Goal: Book appointment/travel/reservation

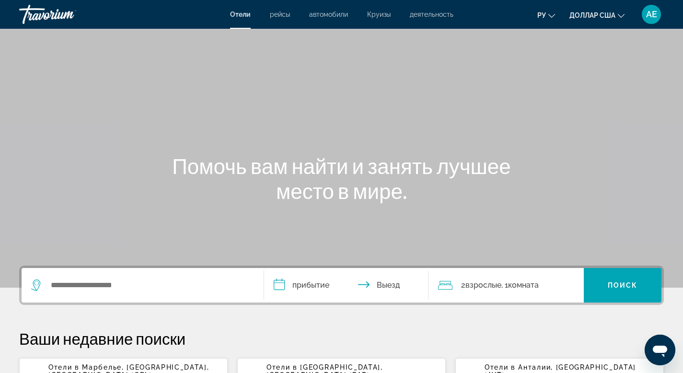
click at [279, 14] on font "рейсы" at bounding box center [280, 15] width 20 height 8
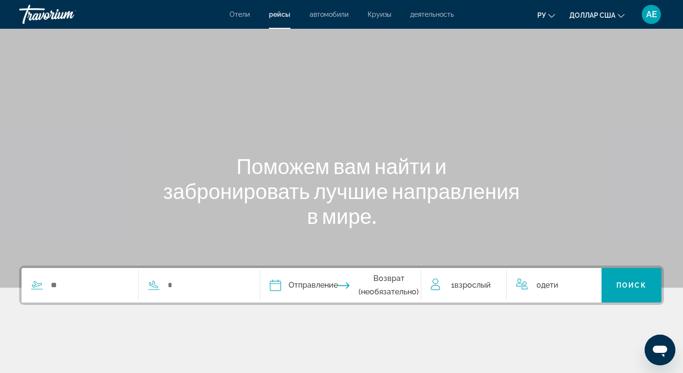
click at [343, 16] on font "автомобили" at bounding box center [329, 15] width 39 height 8
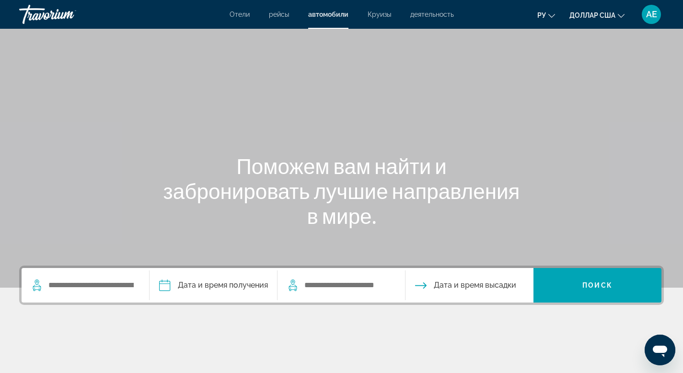
click at [377, 15] on font "Круизы" at bounding box center [379, 15] width 23 height 8
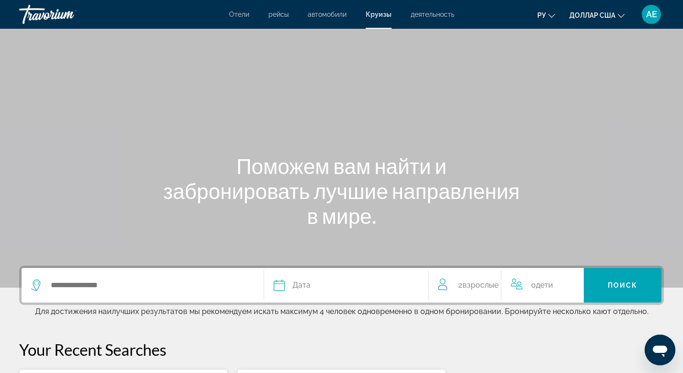
click at [429, 14] on font "деятельность" at bounding box center [433, 15] width 44 height 8
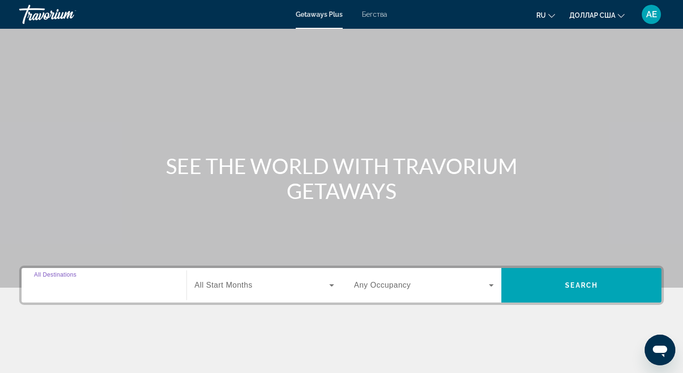
click at [118, 285] on input "Destination All Destinations" at bounding box center [104, 286] width 140 height 12
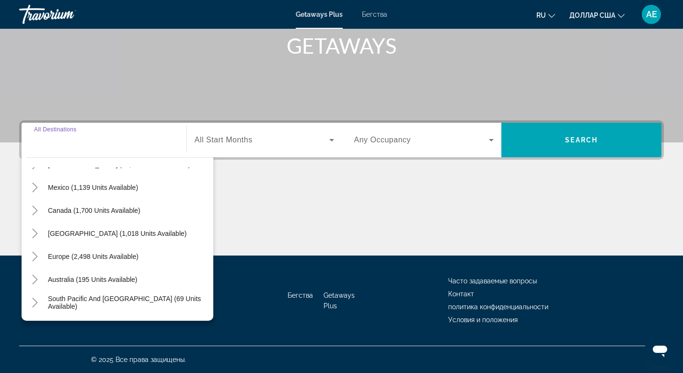
scroll to position [43, 0]
click at [35, 259] on icon "Toggle Europe (2,498 units available)" at bounding box center [35, 256] width 10 height 10
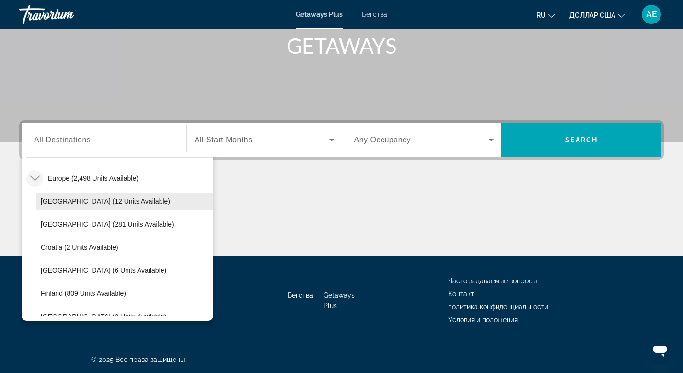
scroll to position [122, 0]
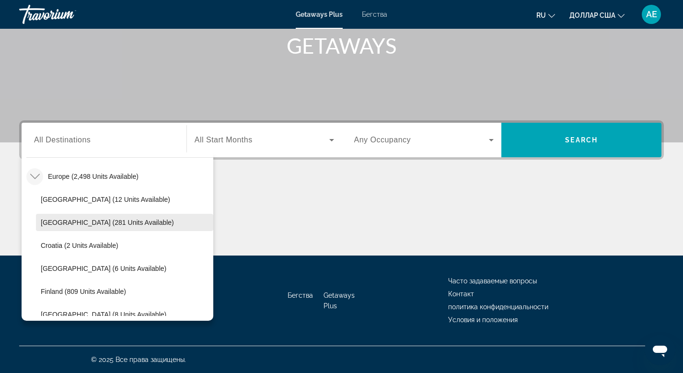
click at [63, 226] on span "Austria (281 units available)" at bounding box center [107, 223] width 133 height 8
type input "**********"
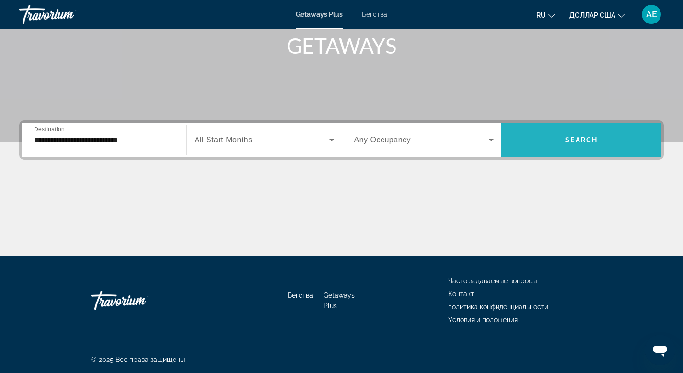
click at [585, 140] on span "Search" at bounding box center [581, 140] width 33 height 8
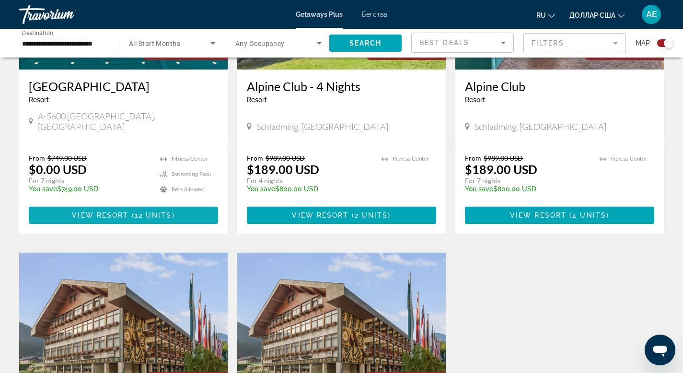
scroll to position [460, 0]
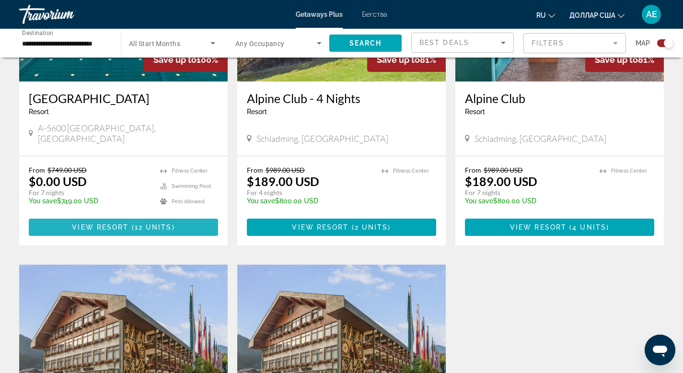
click at [132, 216] on span "Основное содержание" at bounding box center [123, 227] width 189 height 23
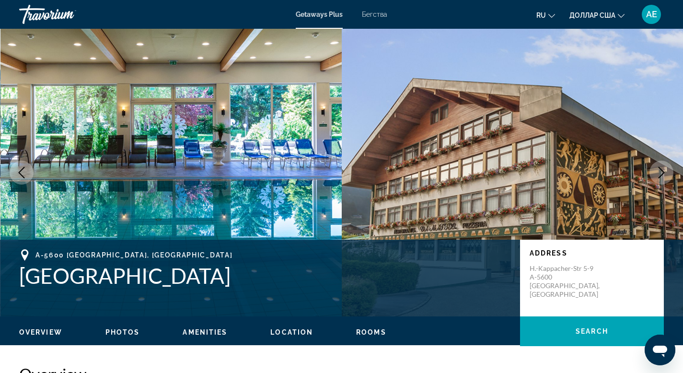
scroll to position [2, 0]
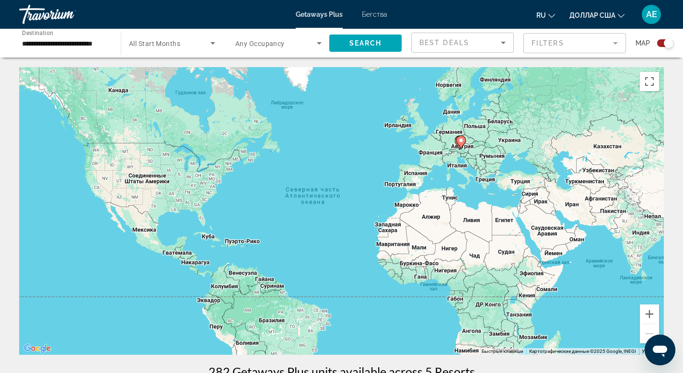
click at [99, 49] on div "**********" at bounding box center [65, 43] width 86 height 27
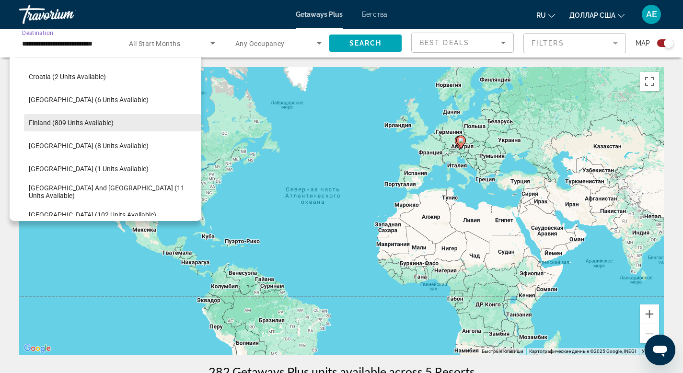
click at [32, 123] on span "Finland (809 units available)" at bounding box center [71, 123] width 85 height 8
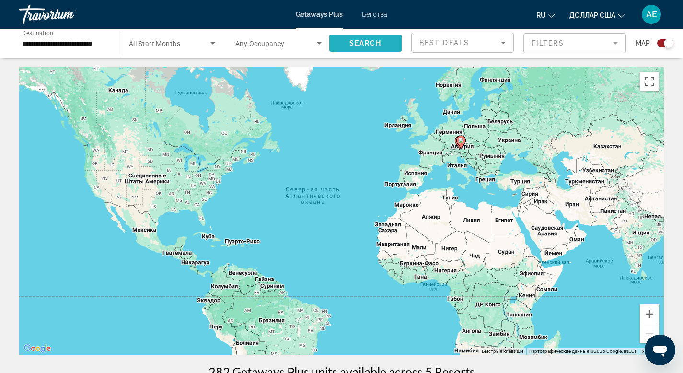
click at [384, 45] on span "Search widget" at bounding box center [365, 43] width 72 height 23
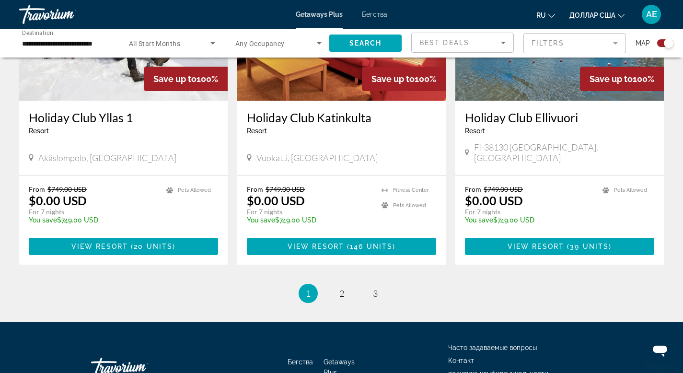
scroll to position [1429, 0]
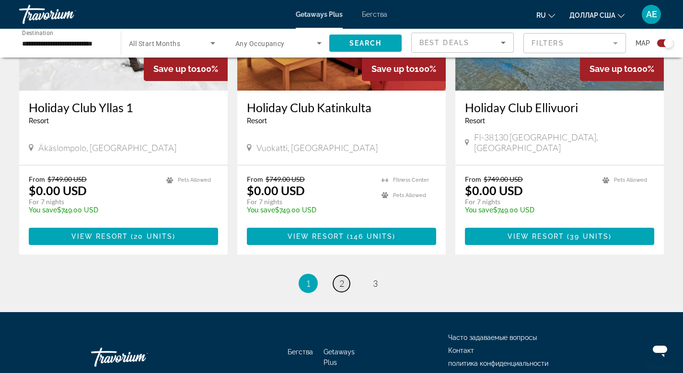
click at [341, 278] on span "2" at bounding box center [341, 283] width 5 height 11
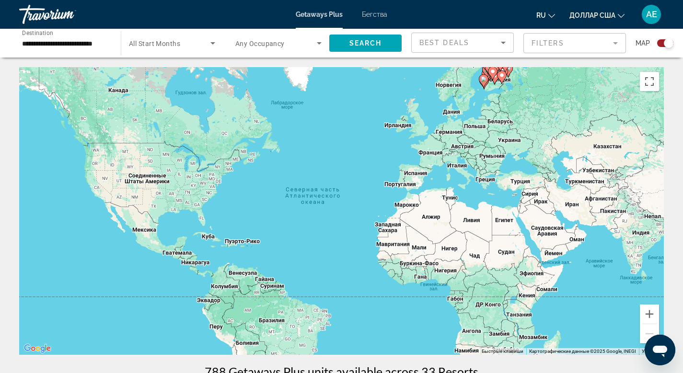
click at [59, 44] on input "**********" at bounding box center [65, 44] width 86 height 12
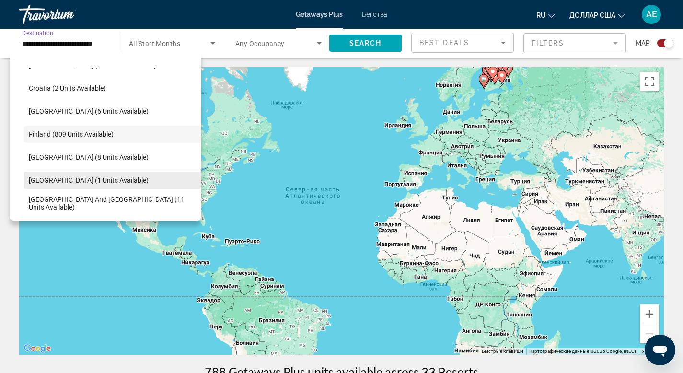
scroll to position [180, 0]
click at [57, 181] on span "Germany (1 units available)" at bounding box center [89, 180] width 120 height 8
type input "**********"
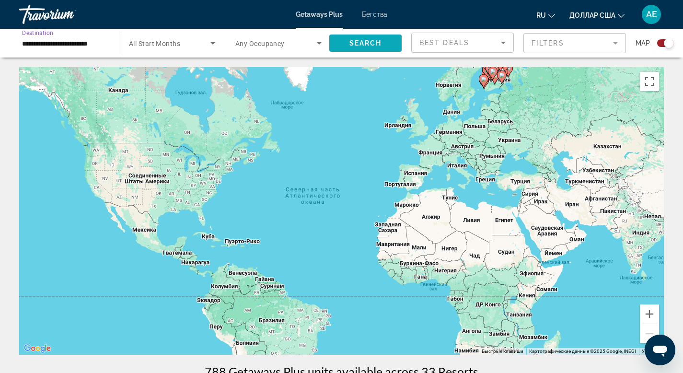
click at [360, 41] on span "Search" at bounding box center [365, 43] width 33 height 8
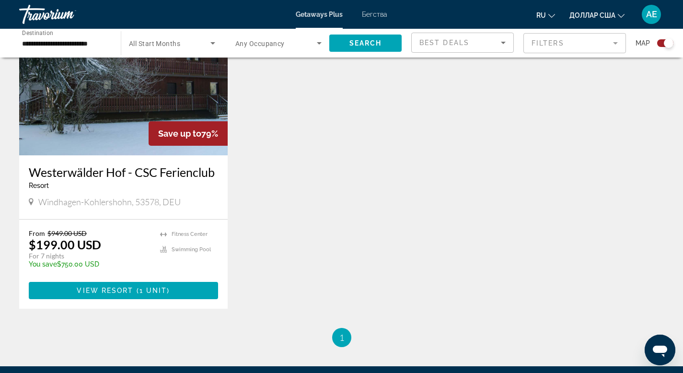
scroll to position [395, 0]
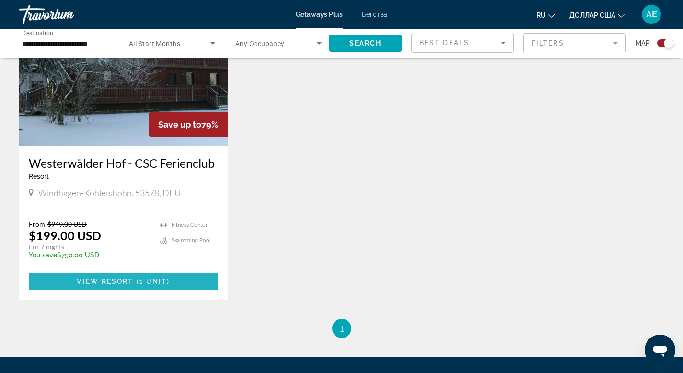
click at [119, 283] on span "View Resort" at bounding box center [105, 281] width 57 height 8
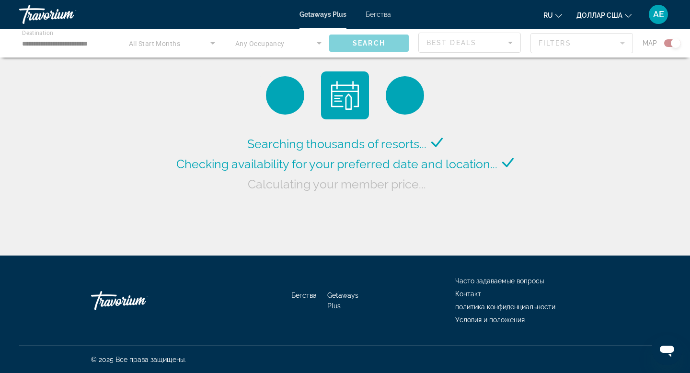
click at [62, 46] on div "Основное содержание" at bounding box center [345, 43] width 690 height 29
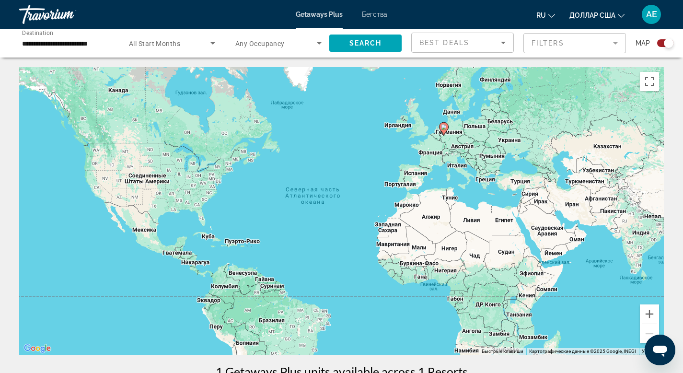
click at [57, 41] on input "**********" at bounding box center [65, 44] width 86 height 12
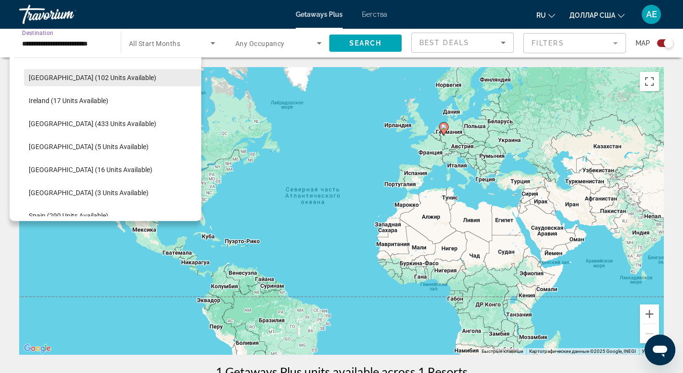
scroll to position [333, 0]
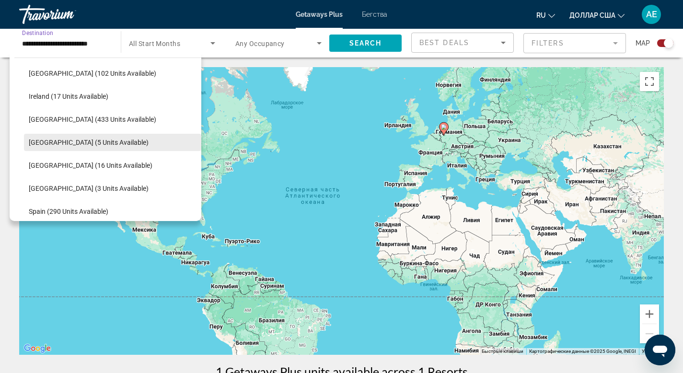
click at [53, 141] on span "Portugal (5 units available)" at bounding box center [89, 142] width 120 height 8
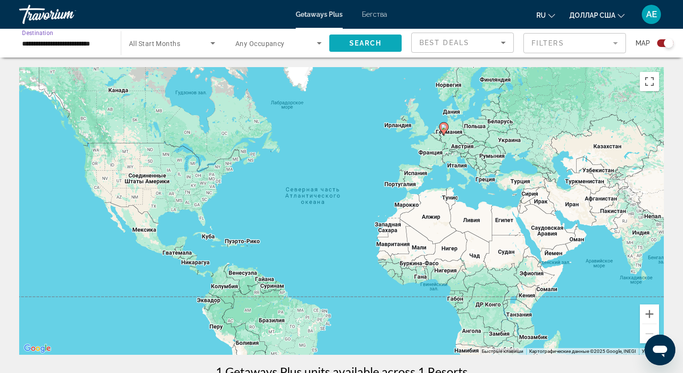
click at [372, 41] on span "Search" at bounding box center [365, 43] width 33 height 8
click at [81, 41] on input "**********" at bounding box center [65, 44] width 86 height 12
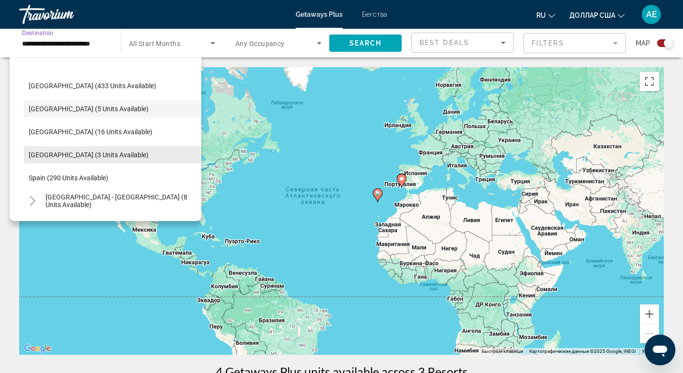
scroll to position [385, 0]
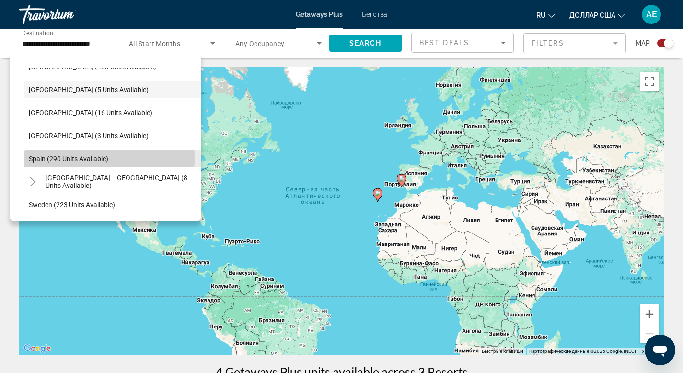
click at [58, 159] on span "Spain (290 units available)" at bounding box center [69, 159] width 80 height 8
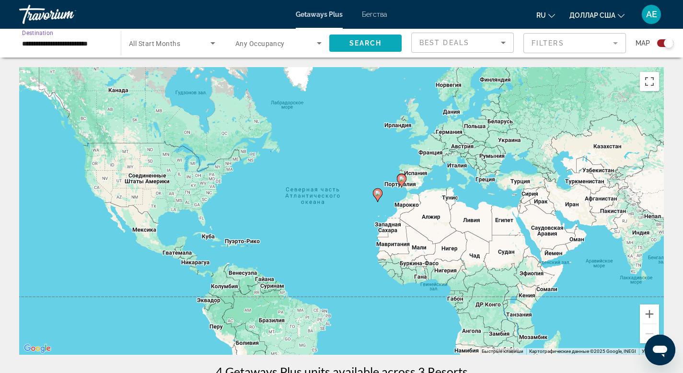
click at [390, 49] on span "Search widget" at bounding box center [365, 43] width 72 height 23
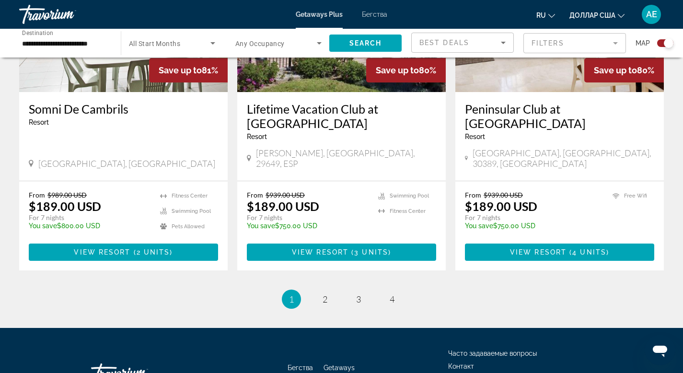
scroll to position [1475, 0]
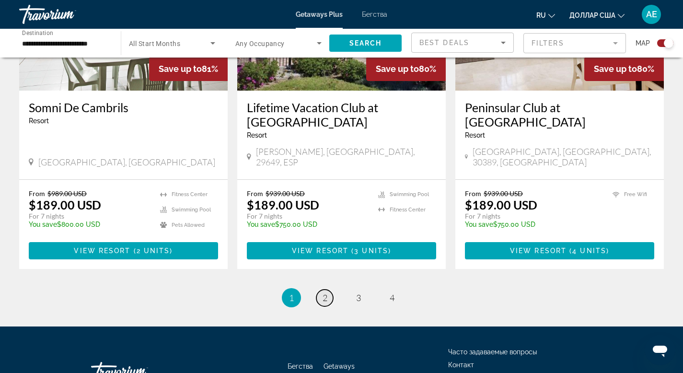
click at [326, 292] on span "2" at bounding box center [325, 297] width 5 height 11
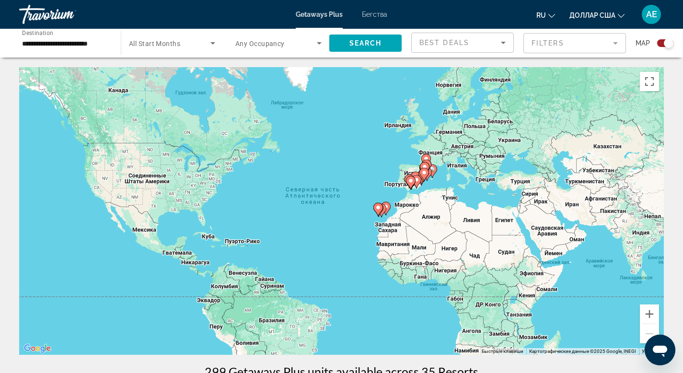
click at [89, 43] on input "**********" at bounding box center [65, 44] width 86 height 12
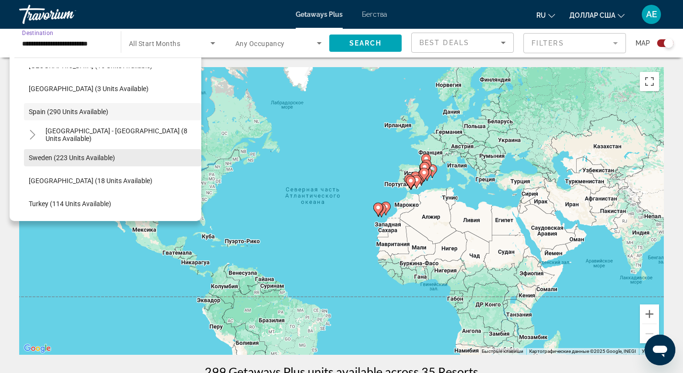
scroll to position [434, 0]
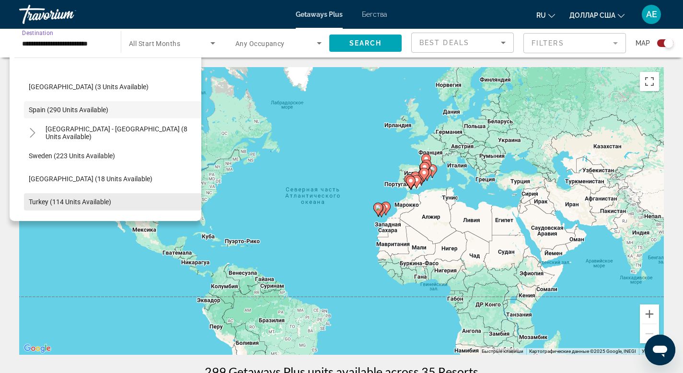
click at [69, 202] on span "Turkey (114 units available)" at bounding box center [70, 202] width 82 height 8
type input "**********"
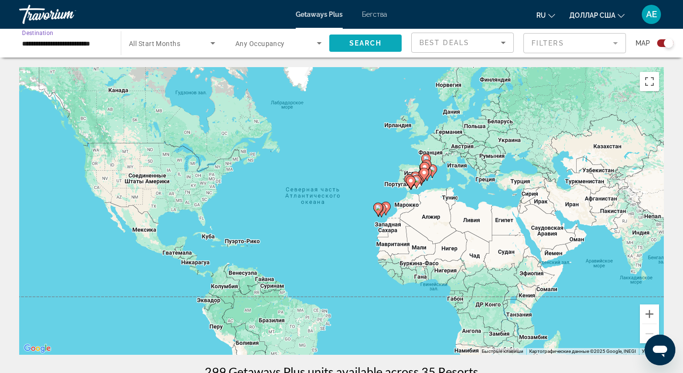
click at [368, 40] on span "Search" at bounding box center [365, 43] width 33 height 8
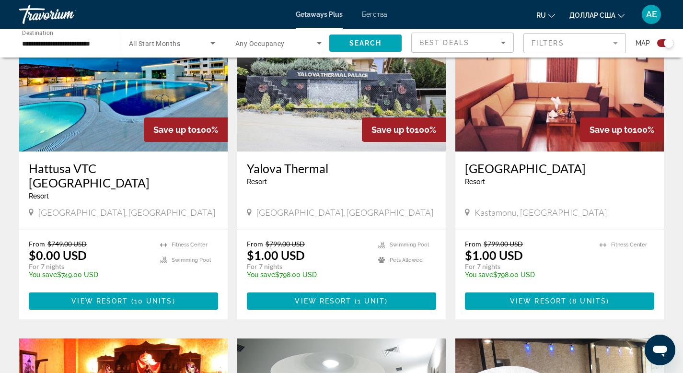
scroll to position [154, 0]
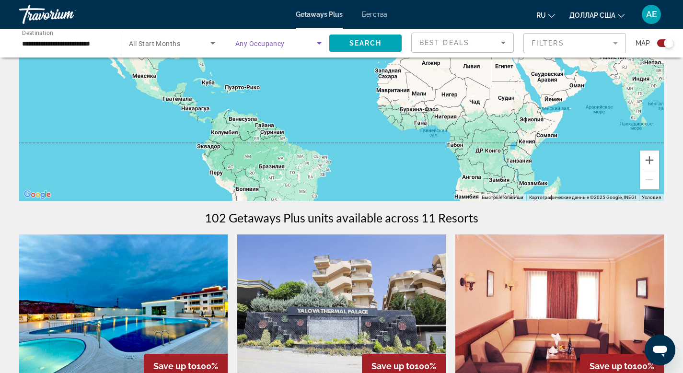
click at [314, 43] on icon "Search widget" at bounding box center [319, 43] width 12 height 12
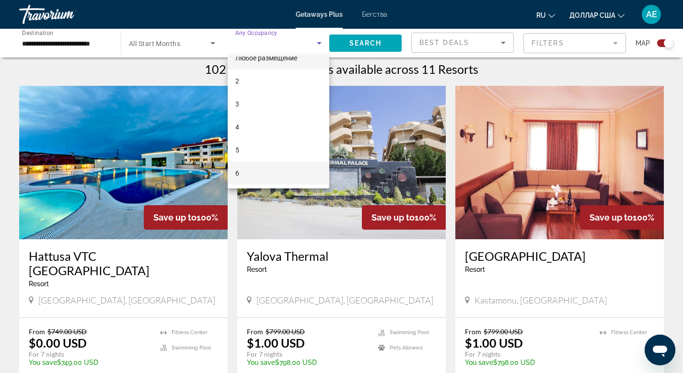
scroll to position [303, 0]
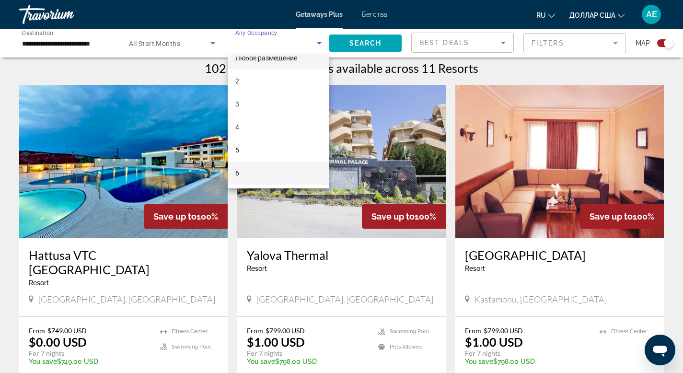
click at [235, 172] on font "6" at bounding box center [237, 173] width 4 height 8
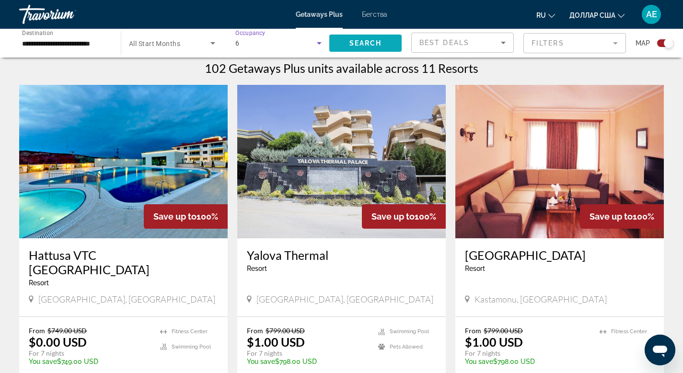
click at [377, 39] on span "Search" at bounding box center [365, 43] width 33 height 8
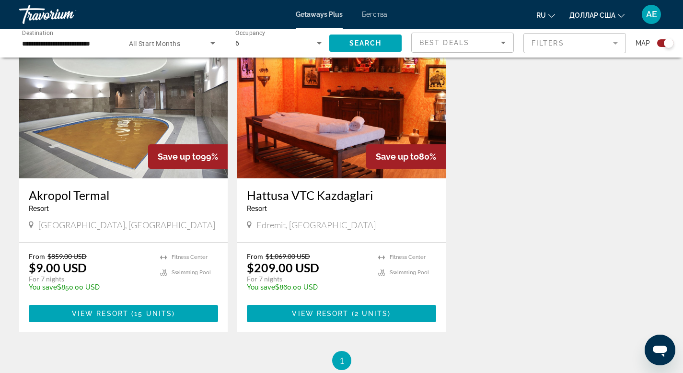
scroll to position [374, 0]
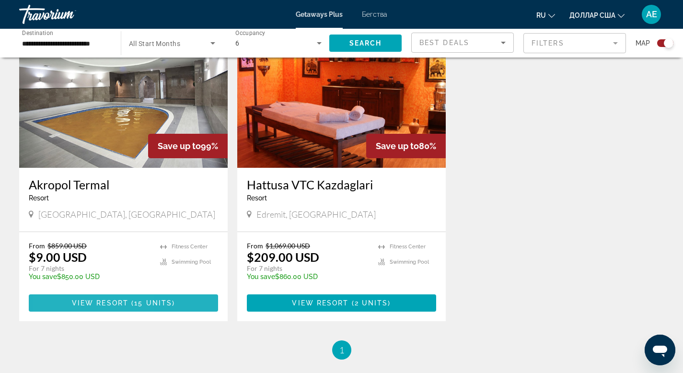
click at [64, 303] on span "Основное содержание" at bounding box center [123, 302] width 189 height 23
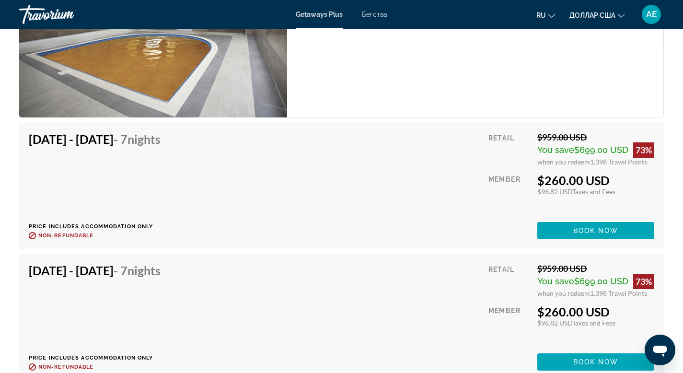
scroll to position [1656, 0]
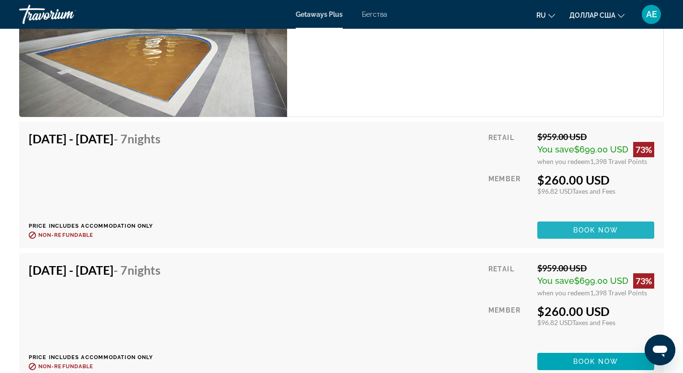
click at [590, 231] on span "Book now" at bounding box center [596, 230] width 46 height 8
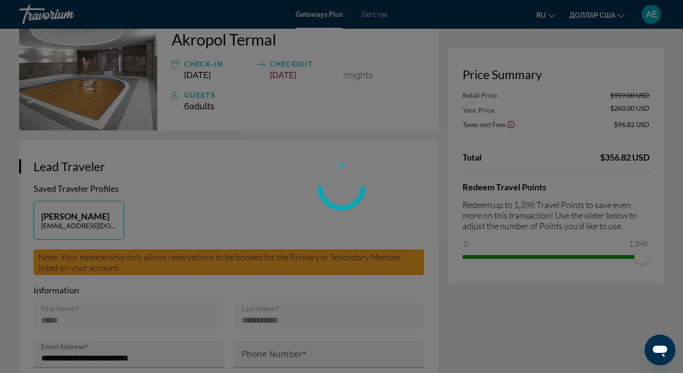
scroll to position [72, 0]
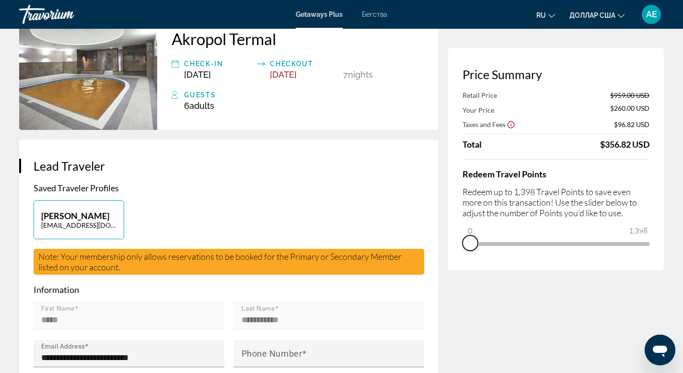
drag, startPoint x: 641, startPoint y: 253, endPoint x: 311, endPoint y: 258, distance: 330.2
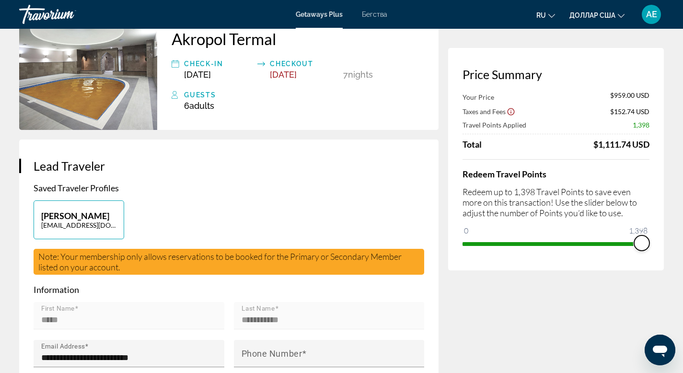
drag, startPoint x: 474, startPoint y: 228, endPoint x: 690, endPoint y: 245, distance: 216.3
click at [683, 245] on html "Перейти к основному содержанию Getaways Plus Бегства ru English Español Françai…" at bounding box center [341, 114] width 683 height 373
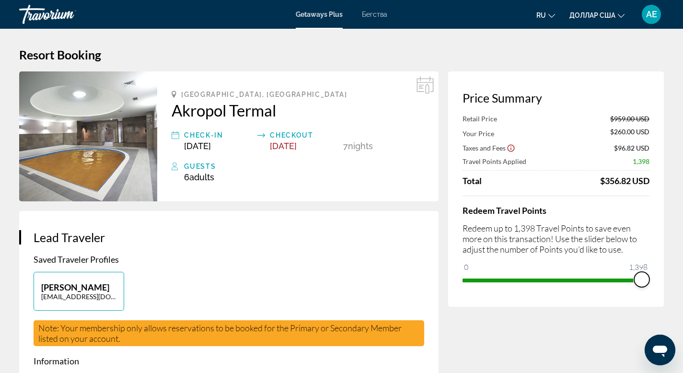
scroll to position [0, 0]
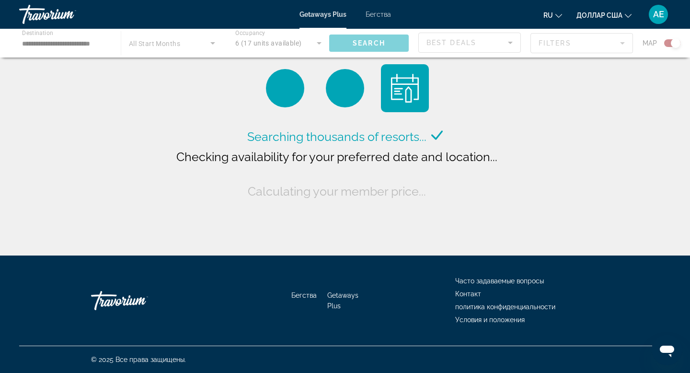
click at [100, 43] on div "Основное содержание" at bounding box center [345, 43] width 690 height 29
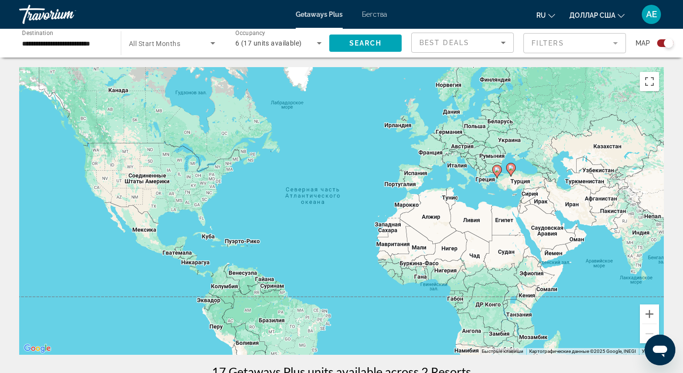
click at [321, 43] on icon "Search widget" at bounding box center [319, 43] width 12 height 12
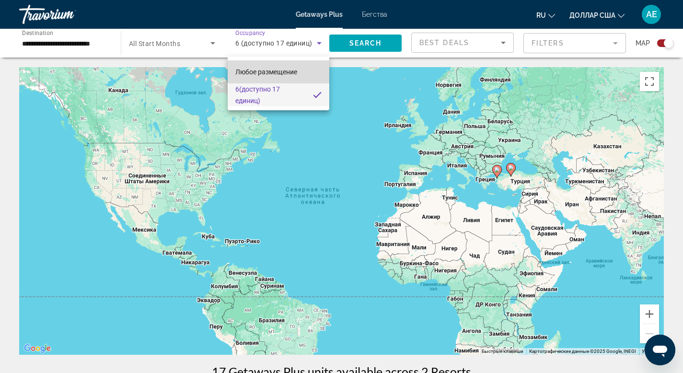
click at [278, 69] on span "Любое размещение" at bounding box center [266, 72] width 62 height 12
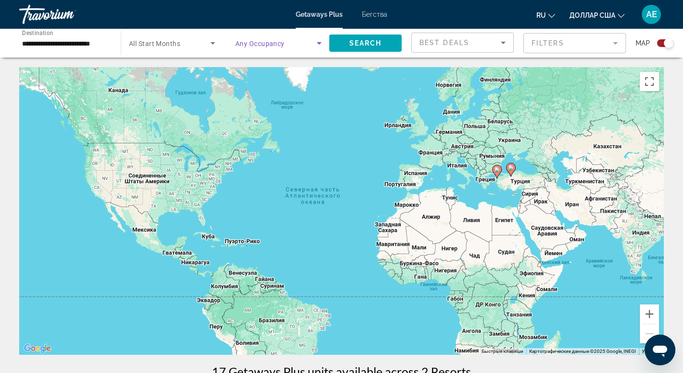
click at [36, 48] on input "**********" at bounding box center [65, 44] width 86 height 12
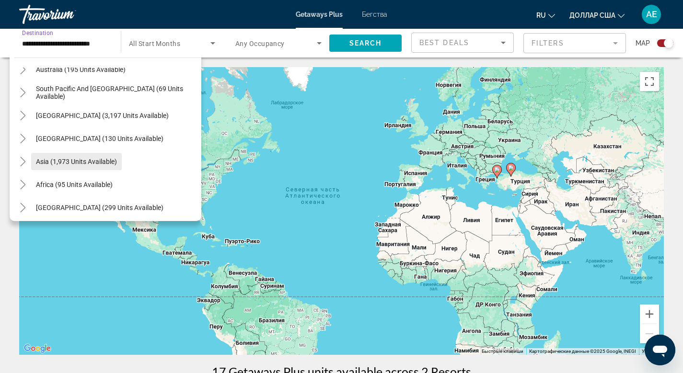
scroll to position [638, 0]
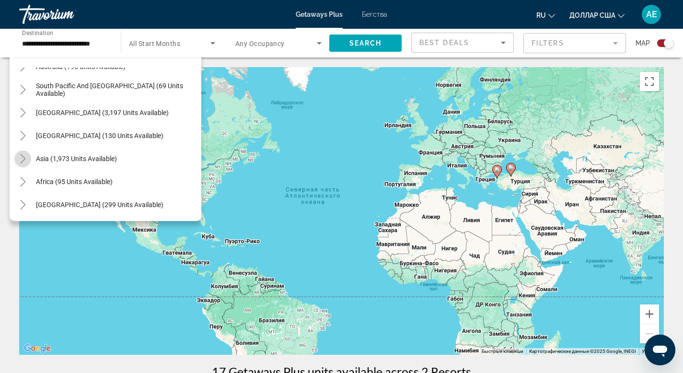
click at [25, 161] on icon "Toggle Asia (1,973 units available)" at bounding box center [23, 159] width 10 height 10
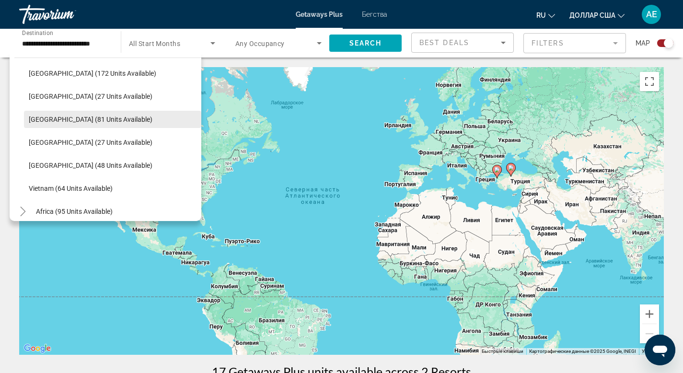
scroll to position [866, 0]
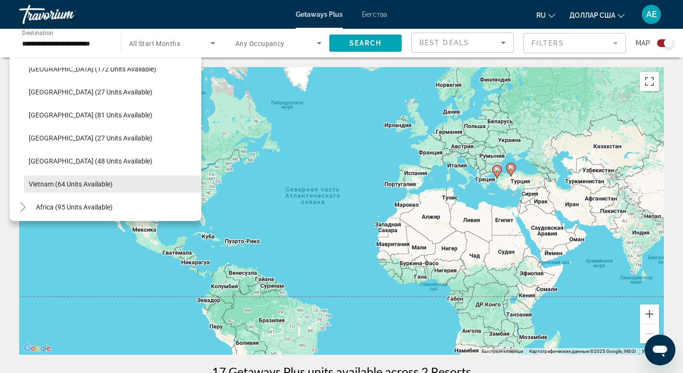
click at [109, 191] on span "Search widget" at bounding box center [112, 184] width 177 height 23
type input "**********"
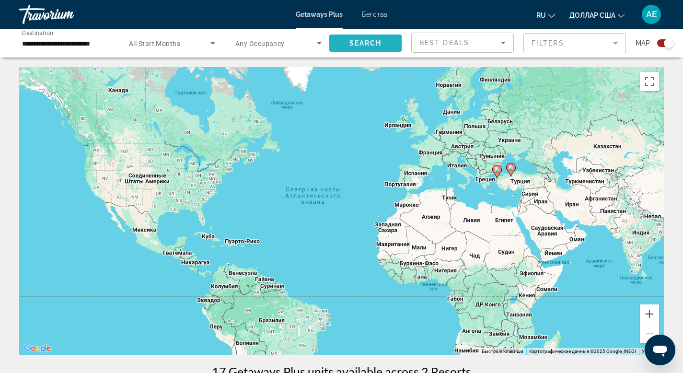
click at [373, 50] on span "Search widget" at bounding box center [365, 43] width 72 height 23
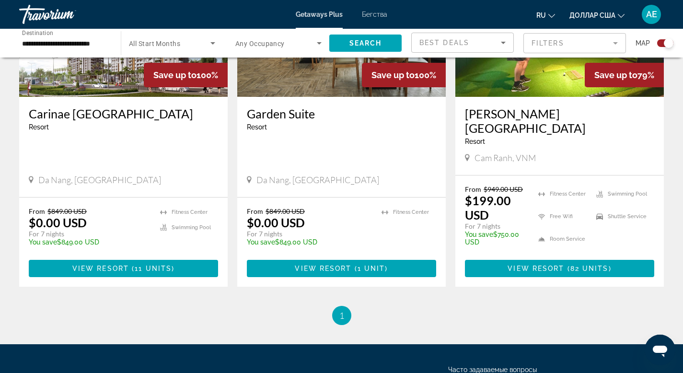
scroll to position [443, 0]
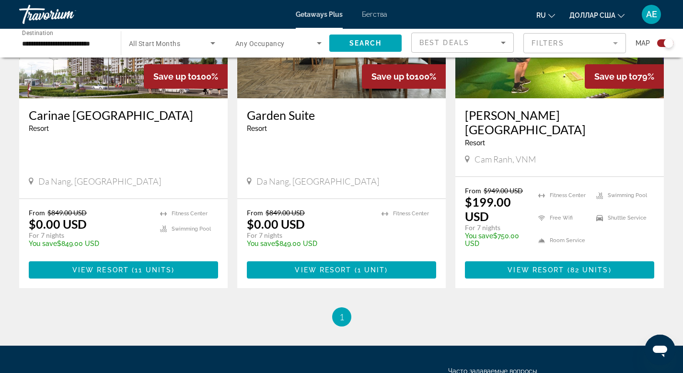
click at [304, 42] on span "Search widget" at bounding box center [275, 43] width 81 height 12
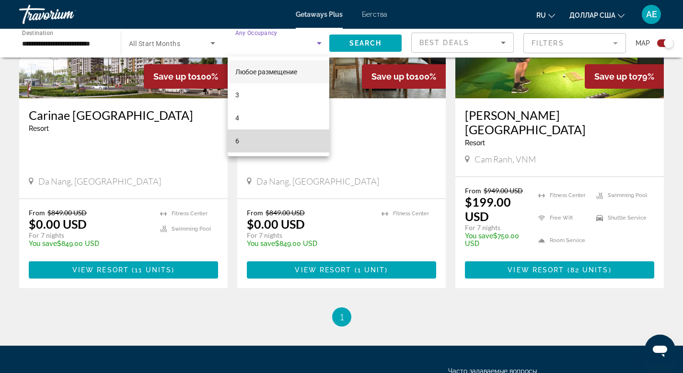
click at [254, 142] on mat-option "6" at bounding box center [279, 140] width 102 height 23
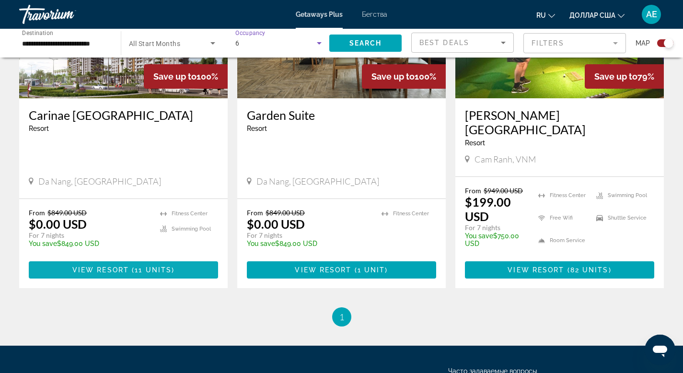
click at [161, 266] on span "11 units" at bounding box center [153, 270] width 37 height 8
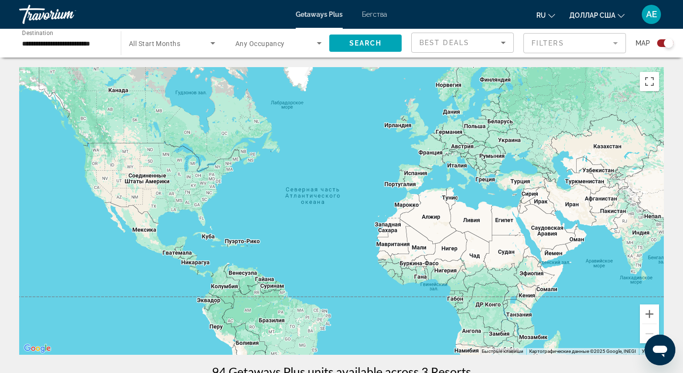
click at [94, 40] on input "**********" at bounding box center [65, 44] width 86 height 12
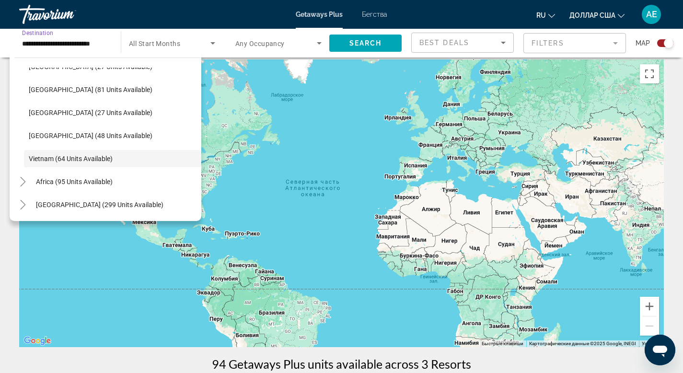
scroll to position [15, 0]
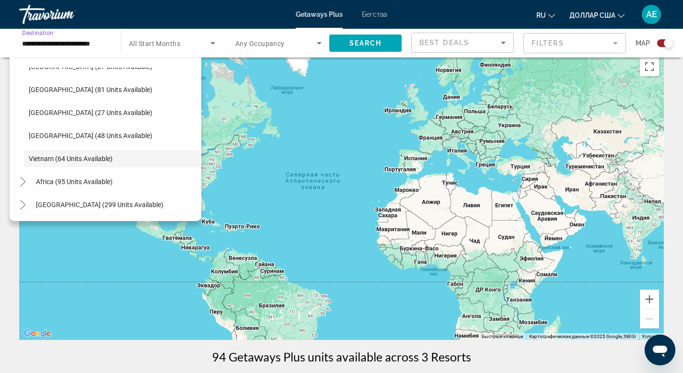
click at [377, 14] on font "Бегства" at bounding box center [374, 15] width 25 height 8
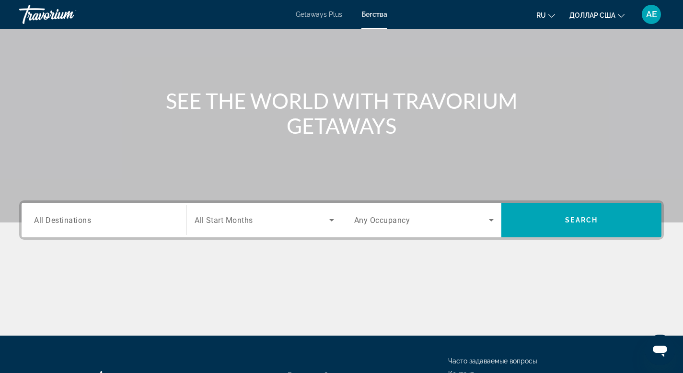
click at [137, 224] on input "Destination All Destinations" at bounding box center [104, 221] width 140 height 12
